Goal: Information Seeking & Learning: Check status

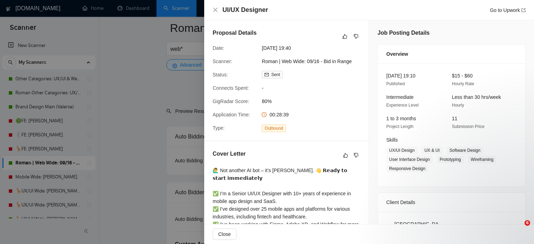
scroll to position [1873, 0]
click at [121, 83] on div at bounding box center [267, 122] width 534 height 244
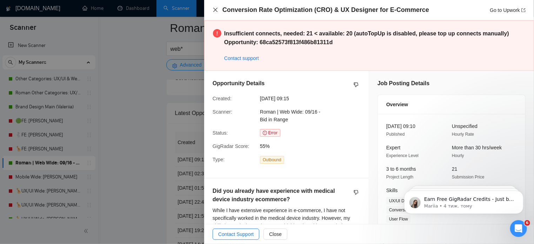
click at [215, 8] on icon "close" at bounding box center [215, 10] width 6 height 6
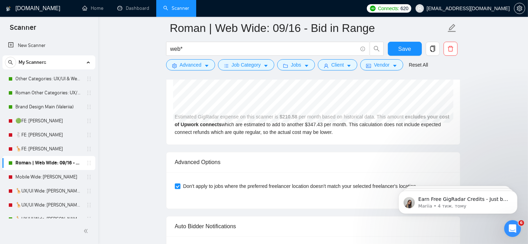
scroll to position [1672, 0]
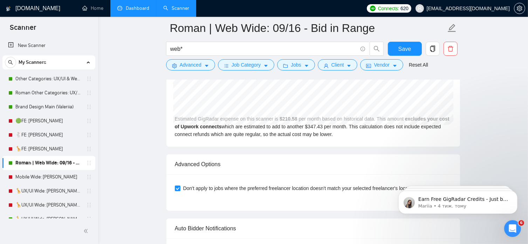
click at [136, 8] on link "Dashboard" at bounding box center [133, 8] width 32 height 6
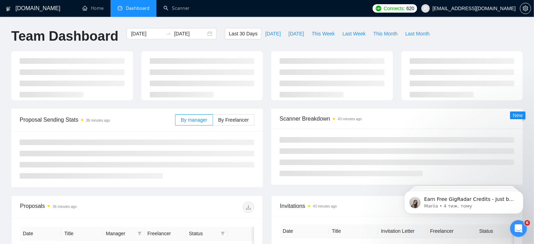
type input "[DATE]"
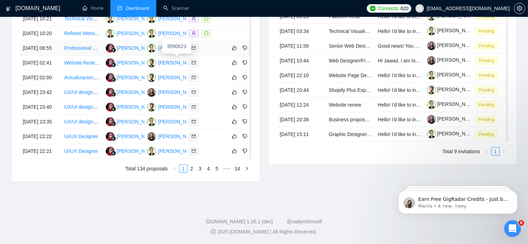
scroll to position [328, 0]
click at [191, 173] on link "2" at bounding box center [192, 169] width 8 height 8
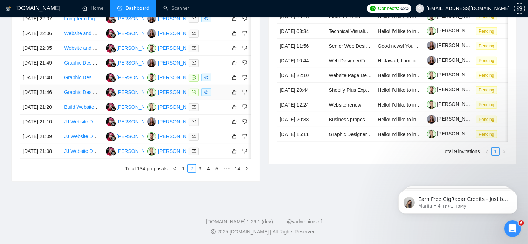
scroll to position [363, 0]
click at [182, 173] on link "1" at bounding box center [184, 169] width 8 height 8
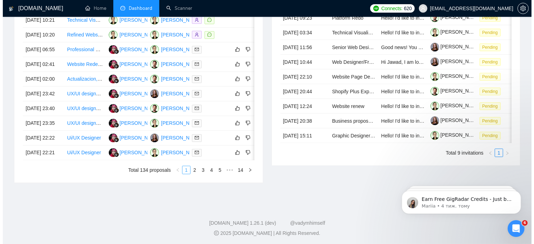
scroll to position [317, 0]
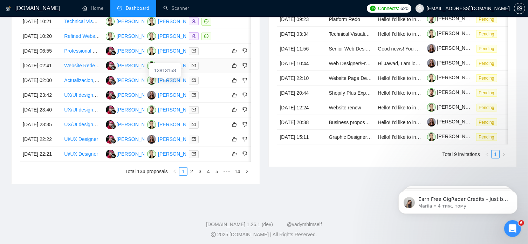
click at [165, 69] on div "[PERSON_NAME]" at bounding box center [178, 66] width 40 height 8
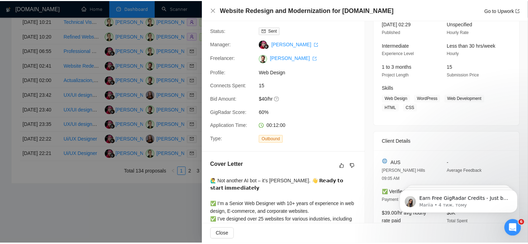
scroll to position [49, 0]
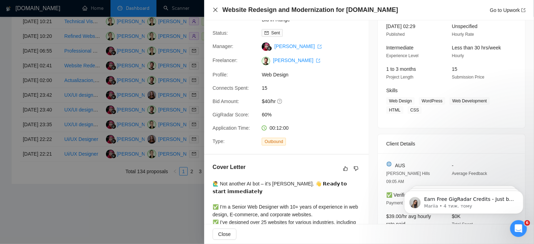
click at [215, 10] on icon "close" at bounding box center [215, 10] width 4 height 4
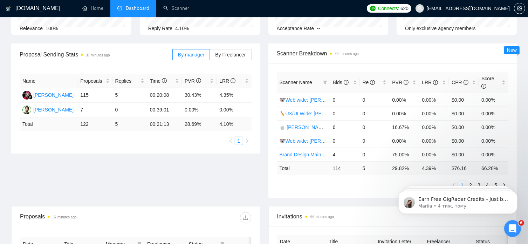
scroll to position [80, 0]
